Goal: Task Accomplishment & Management: Complete application form

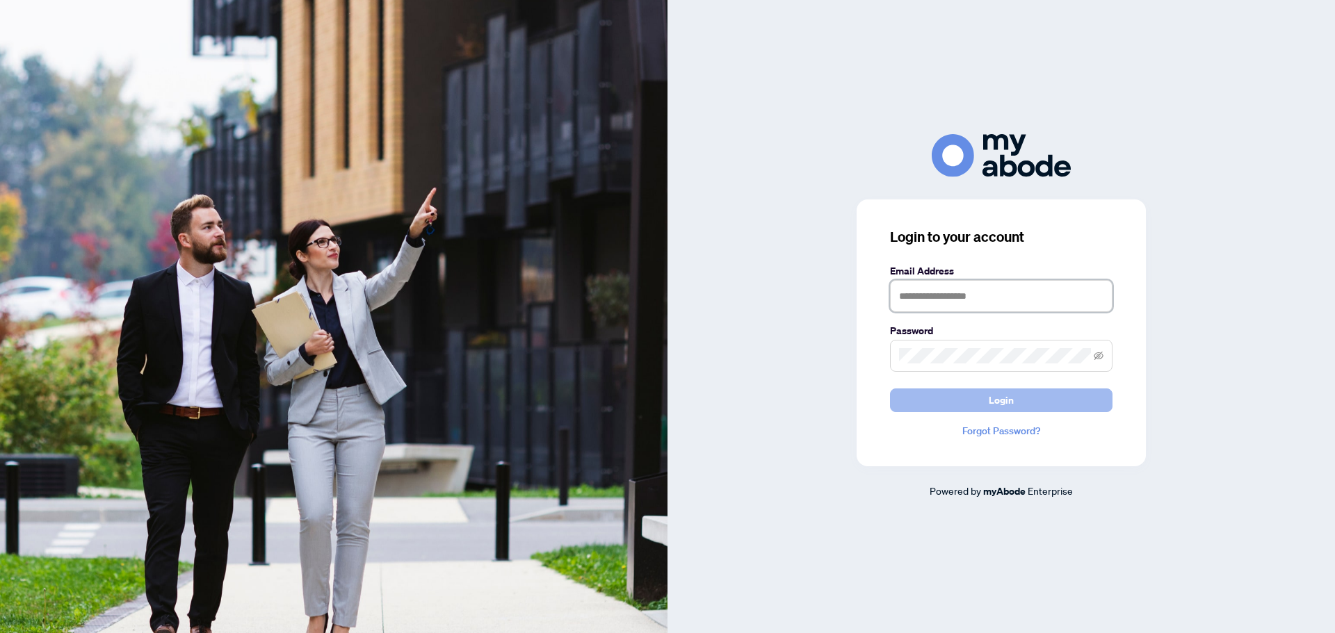
type input "**********"
click at [1043, 403] on button "Login" at bounding box center [1001, 401] width 223 height 24
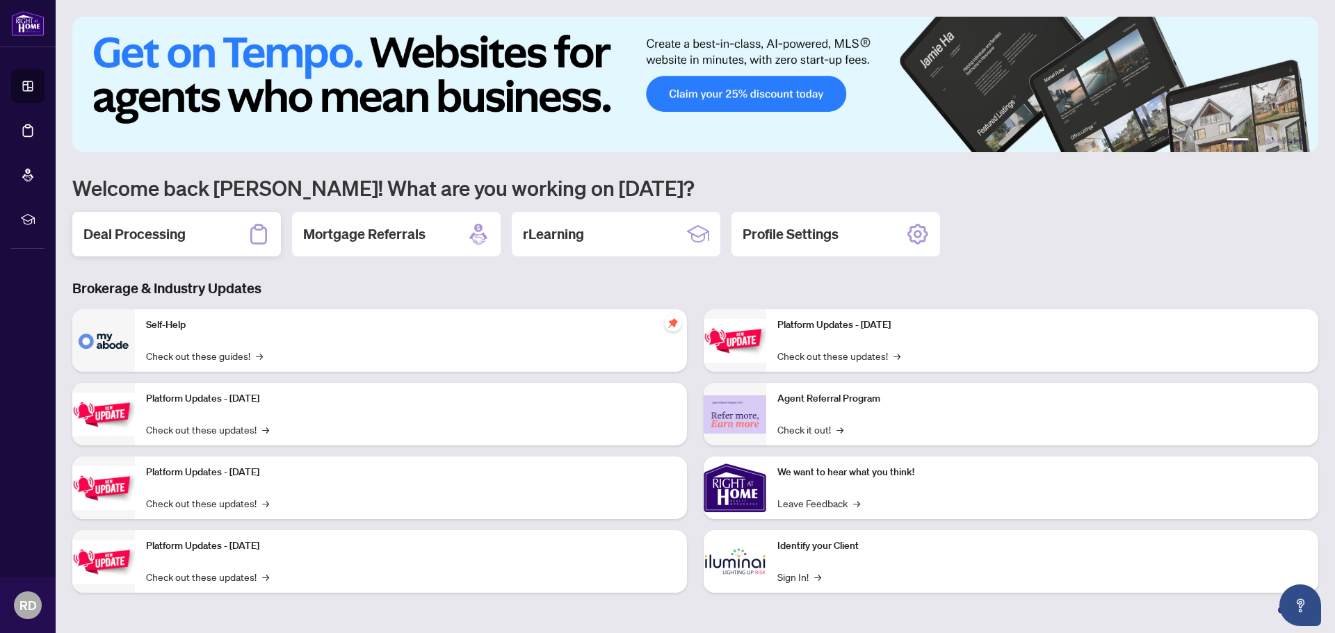
click at [165, 246] on div "Deal Processing" at bounding box center [176, 234] width 209 height 45
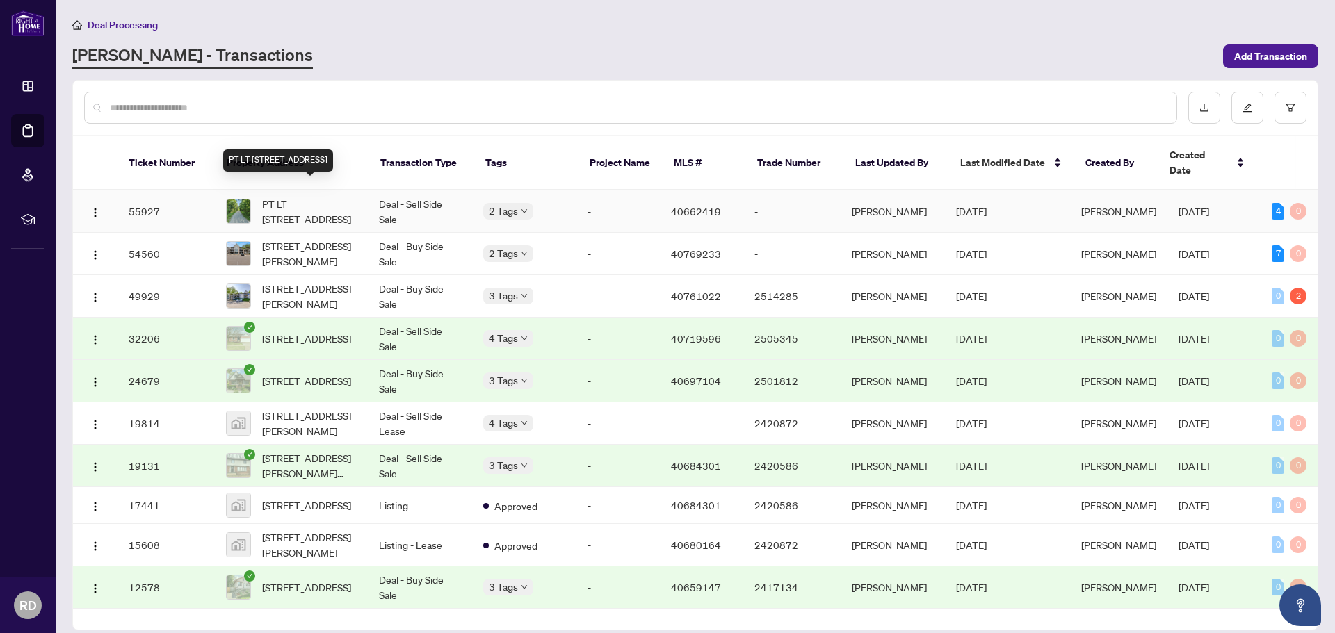
click at [330, 200] on span "PT LT [STREET_ADDRESS]" at bounding box center [309, 211] width 95 height 31
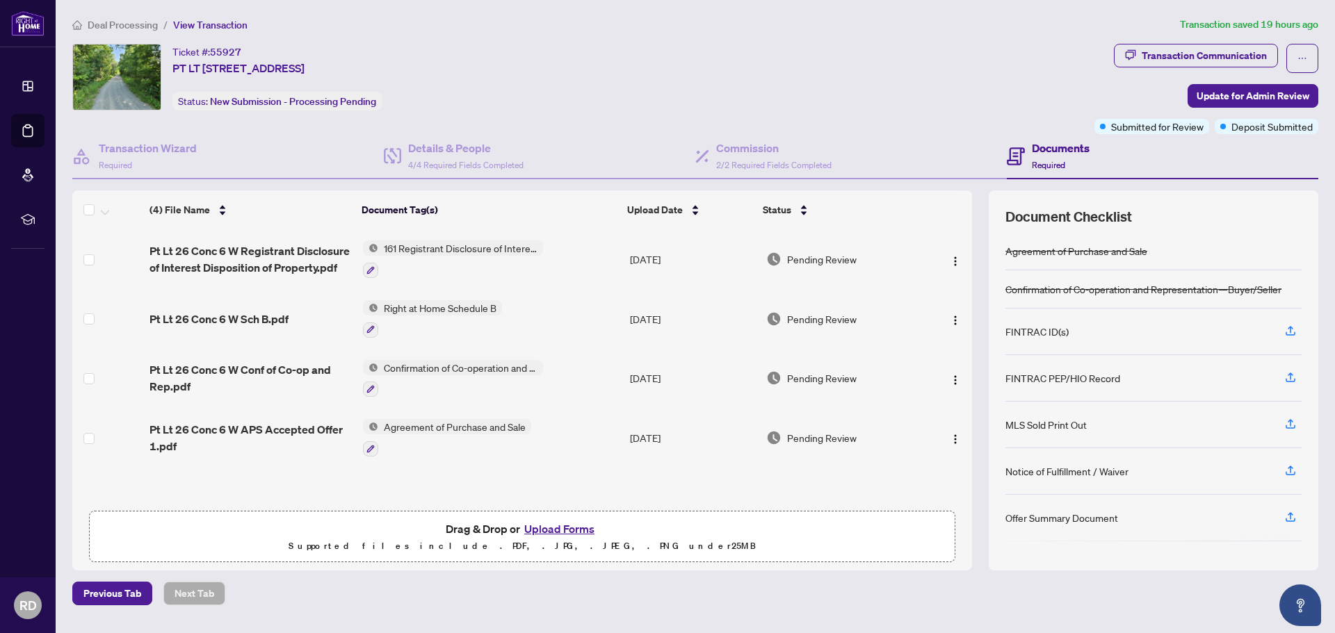
click at [547, 530] on button "Upload Forms" at bounding box center [559, 529] width 79 height 18
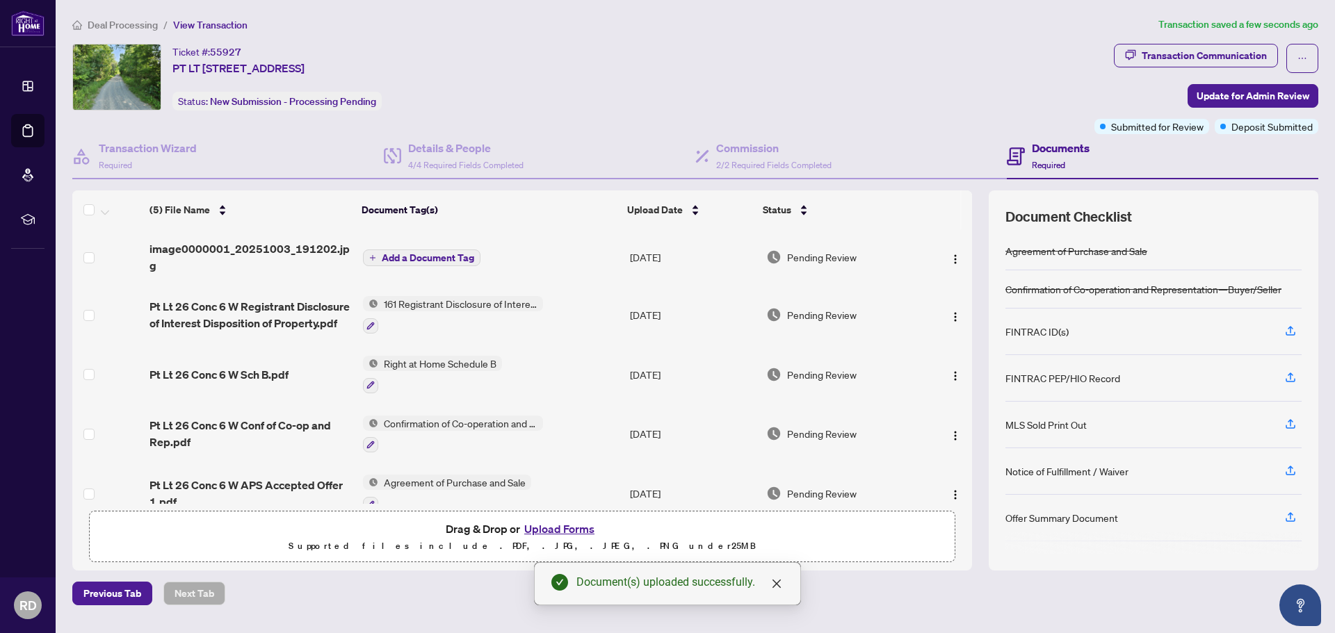
click at [455, 255] on span "Add a Document Tag" at bounding box center [428, 258] width 92 height 10
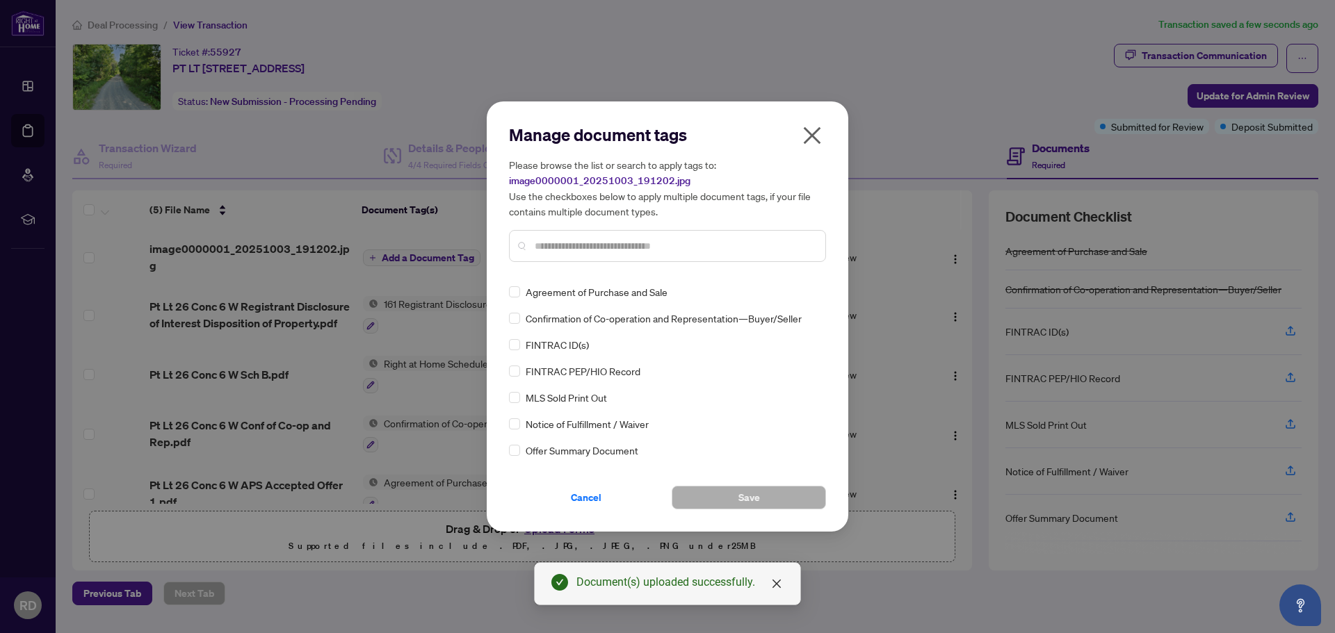
click at [650, 249] on input "text" at bounding box center [675, 245] width 280 height 15
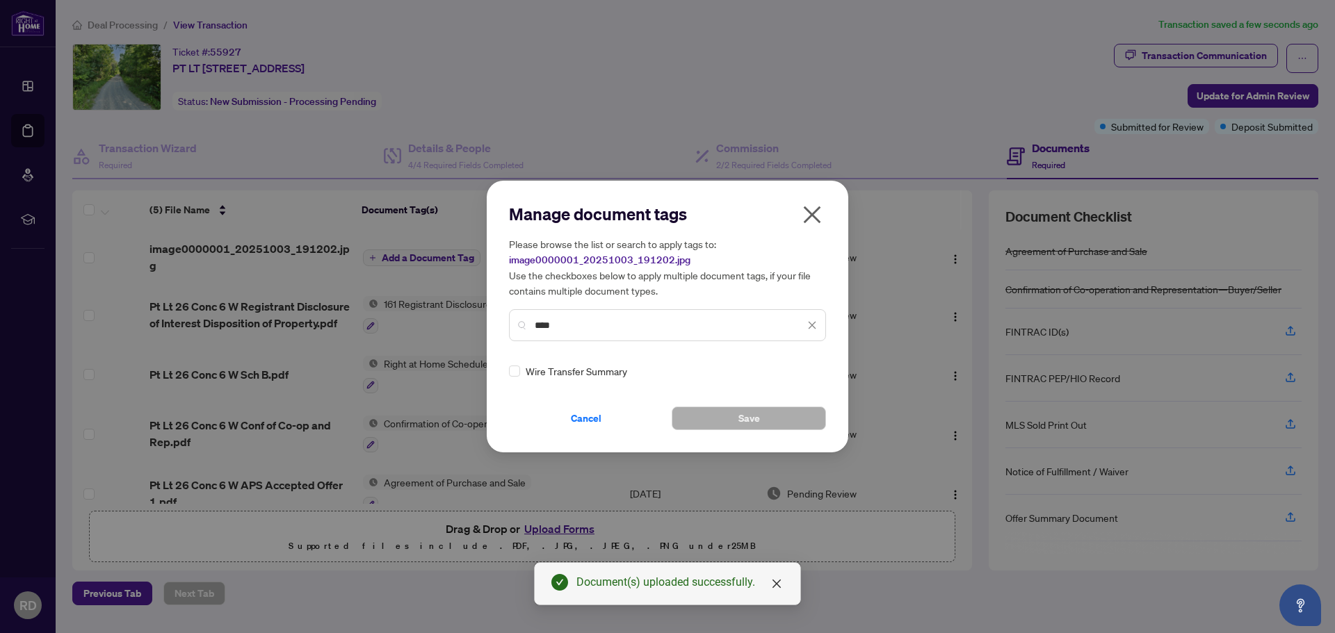
type input "****"
click at [521, 371] on div "Wire Transfer Summary" at bounding box center [663, 371] width 309 height 15
click at [520, 371] on div "Wire Transfer Summary" at bounding box center [663, 371] width 309 height 15
click at [727, 413] on button "Save" at bounding box center [749, 419] width 154 height 24
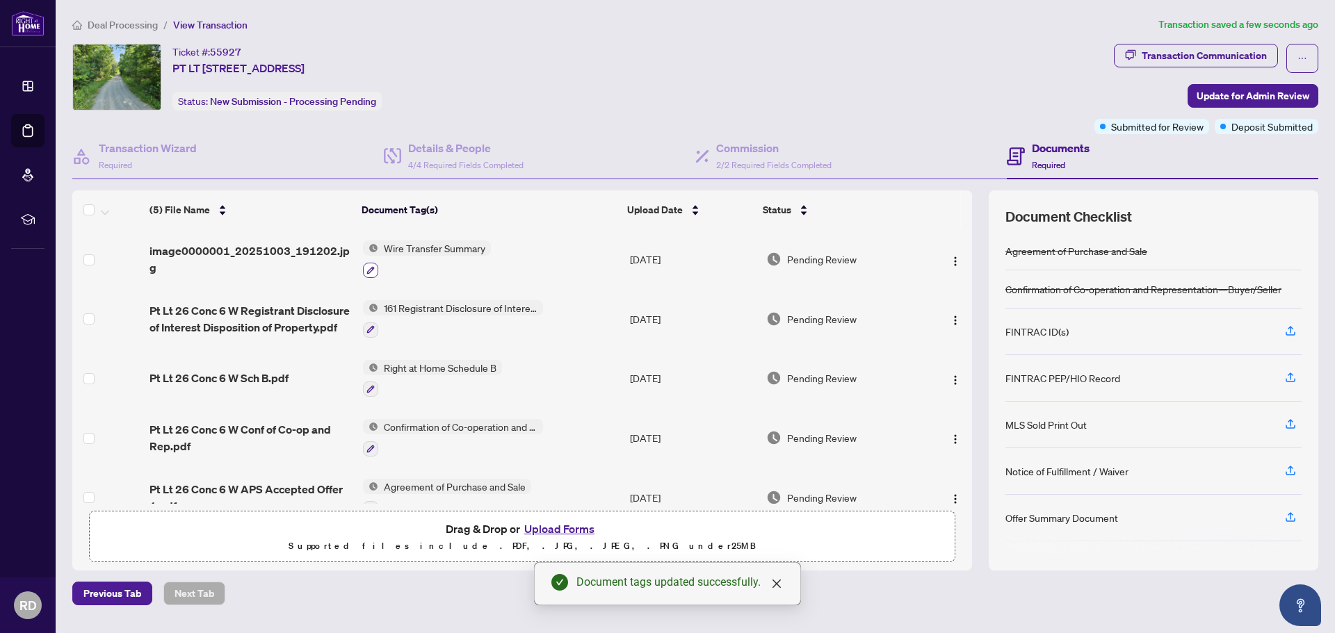
click at [372, 273] on icon "button" at bounding box center [370, 270] width 8 height 8
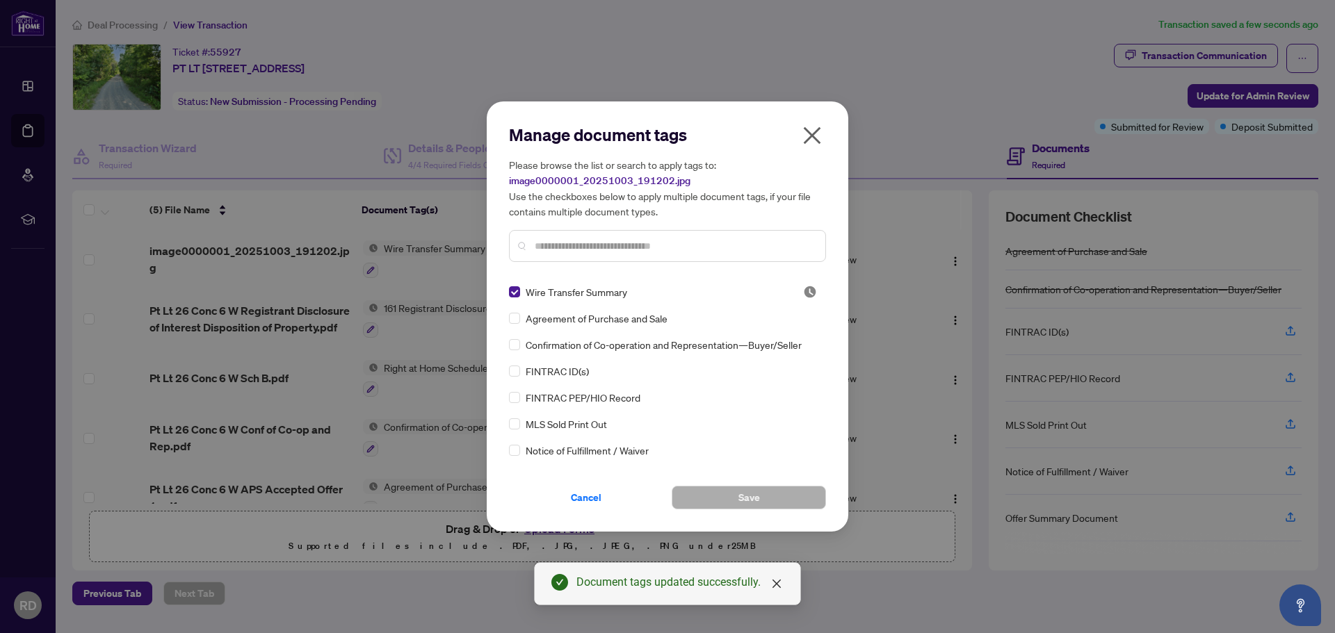
click at [586, 243] on input "text" at bounding box center [675, 245] width 280 height 15
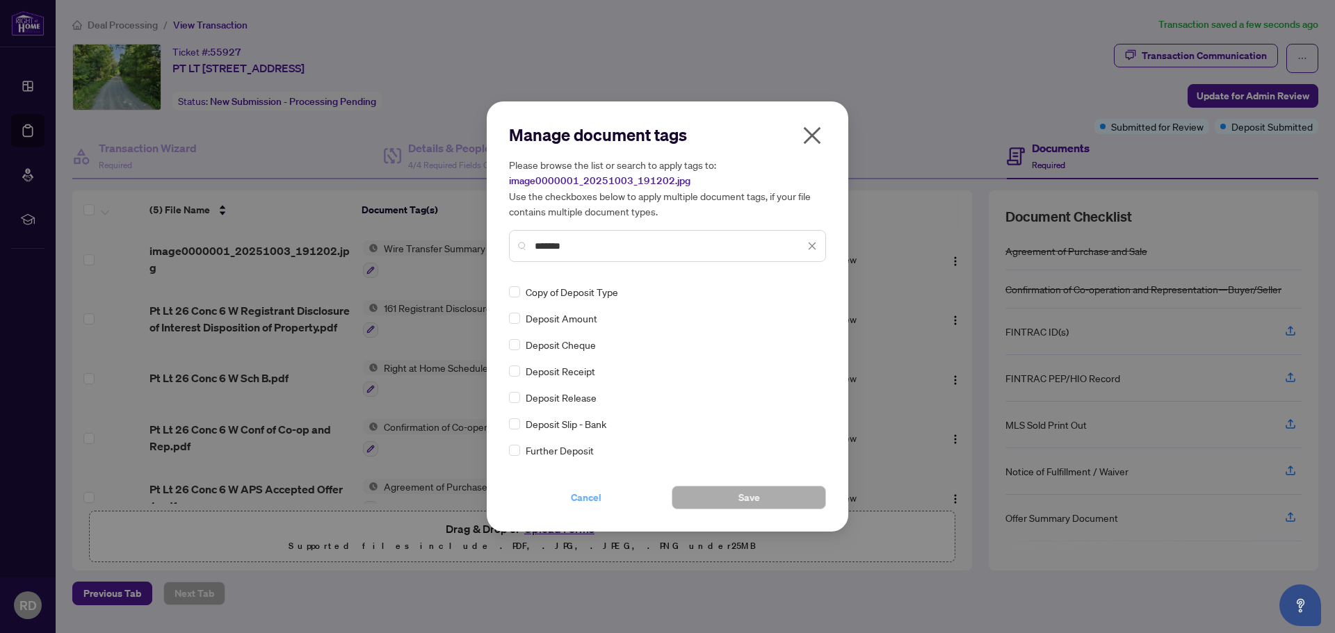
type input "*******"
click at [588, 503] on span "Cancel" at bounding box center [586, 498] width 31 height 22
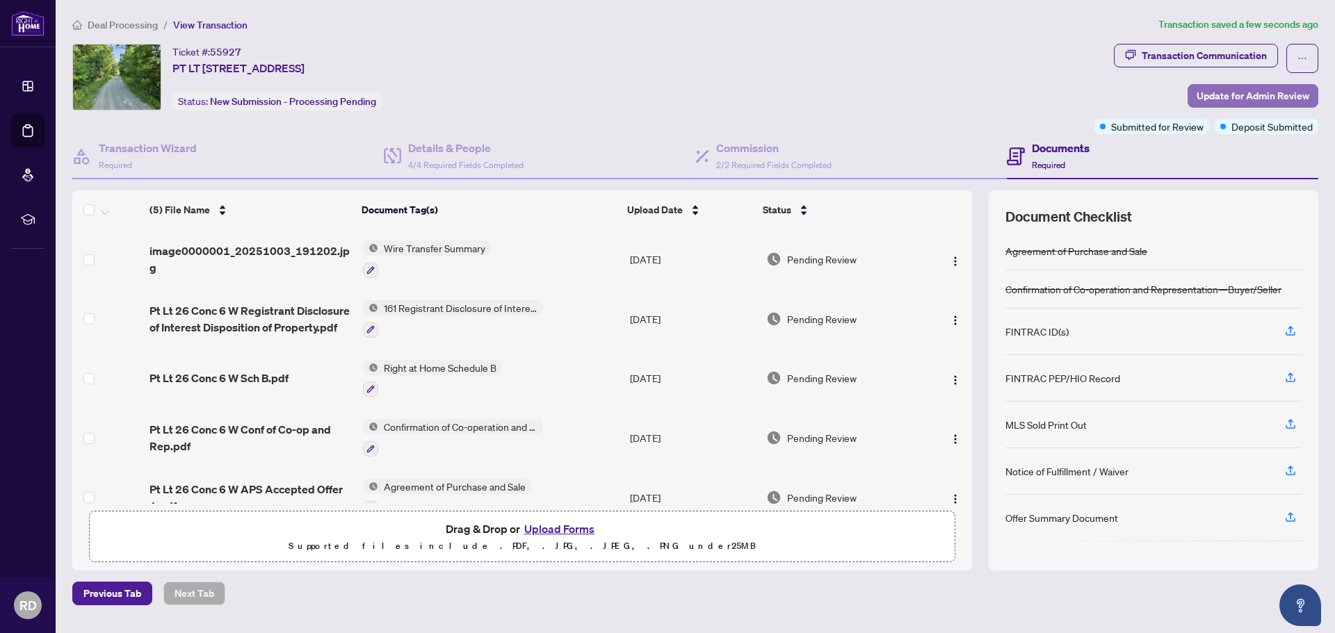
click at [1213, 92] on span "Update for Admin Review" at bounding box center [1253, 96] width 113 height 22
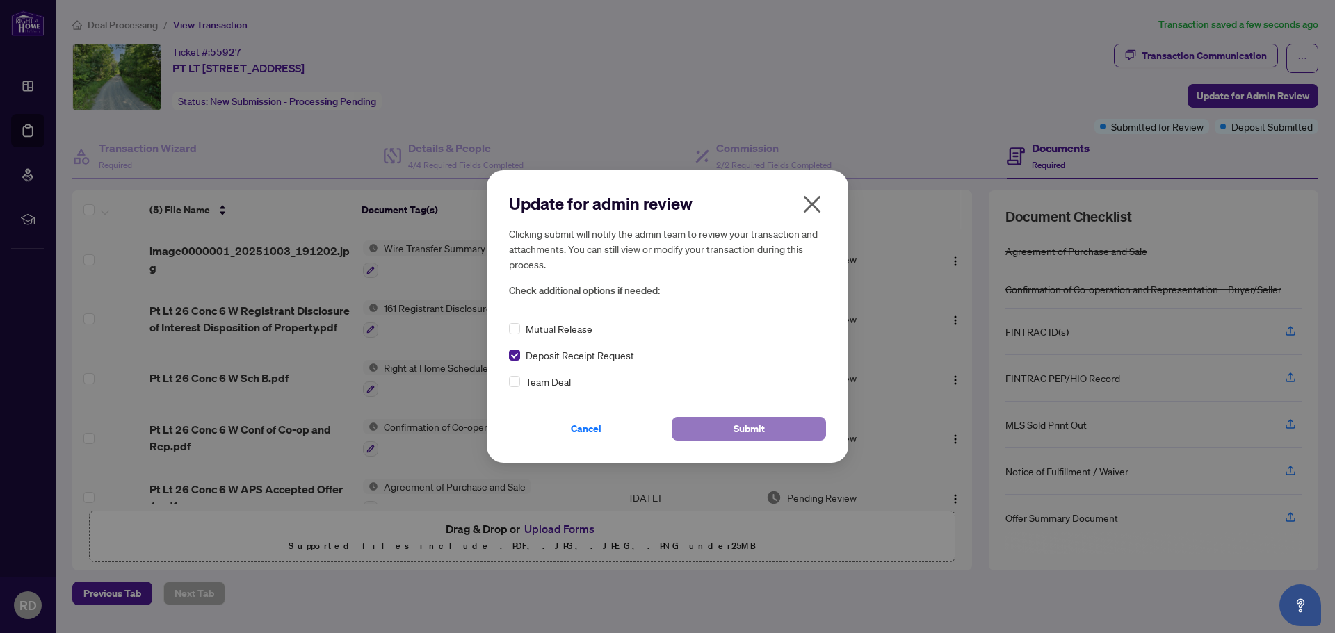
click at [709, 427] on button "Submit" at bounding box center [749, 429] width 154 height 24
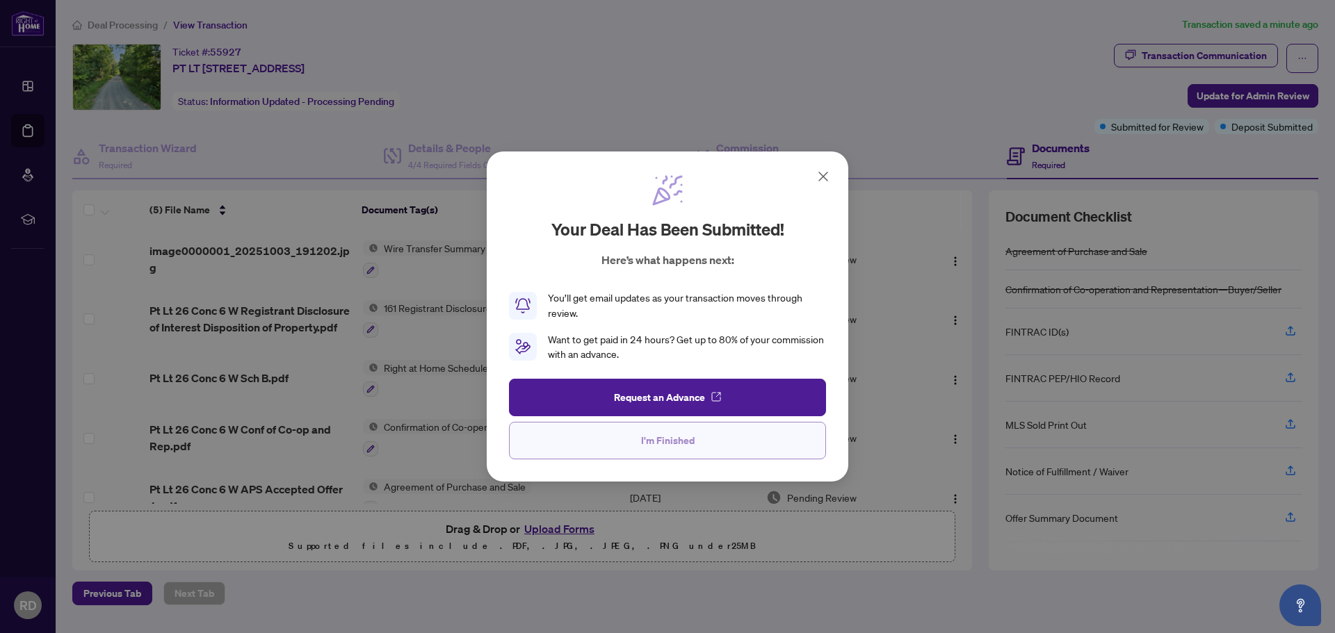
click at [690, 440] on span "I'm Finished" at bounding box center [668, 441] width 54 height 22
